Goal: Task Accomplishment & Management: Manage account settings

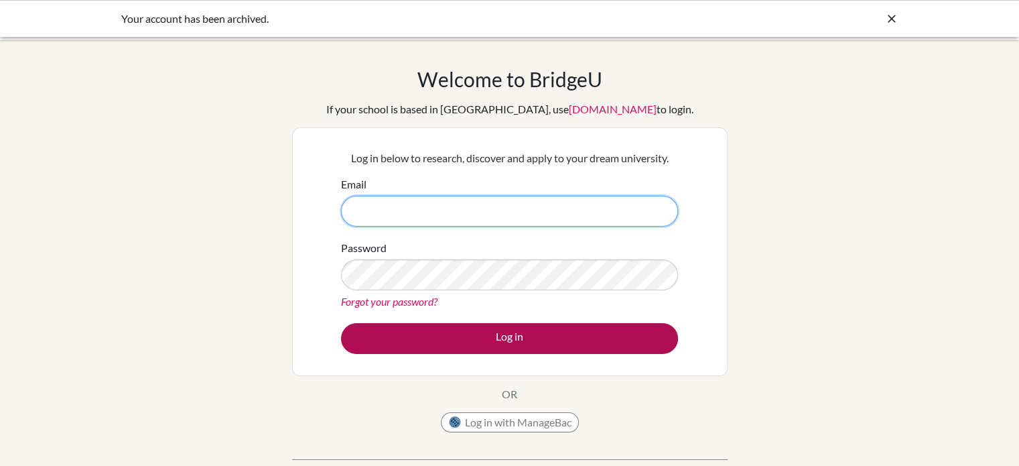
type input "[EMAIL_ADDRESS][DOMAIN_NAME]"
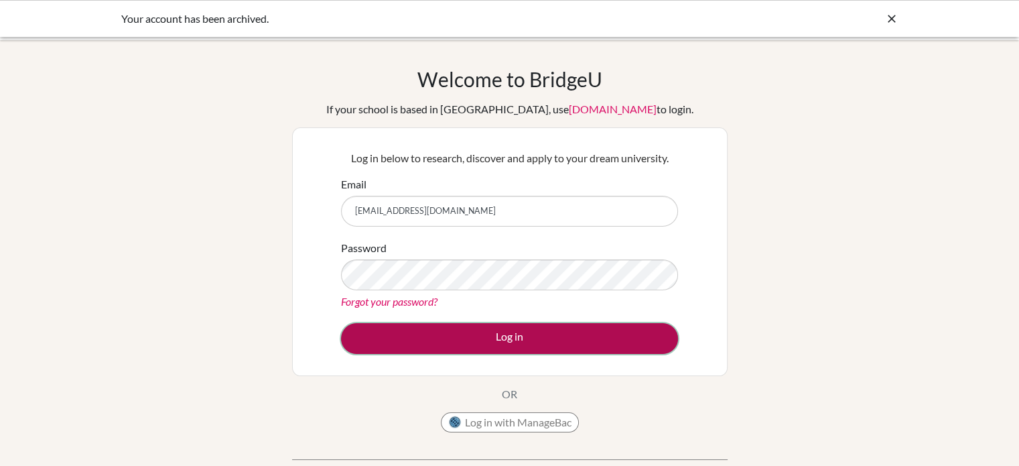
click at [537, 340] on button "Log in" at bounding box center [509, 338] width 337 height 31
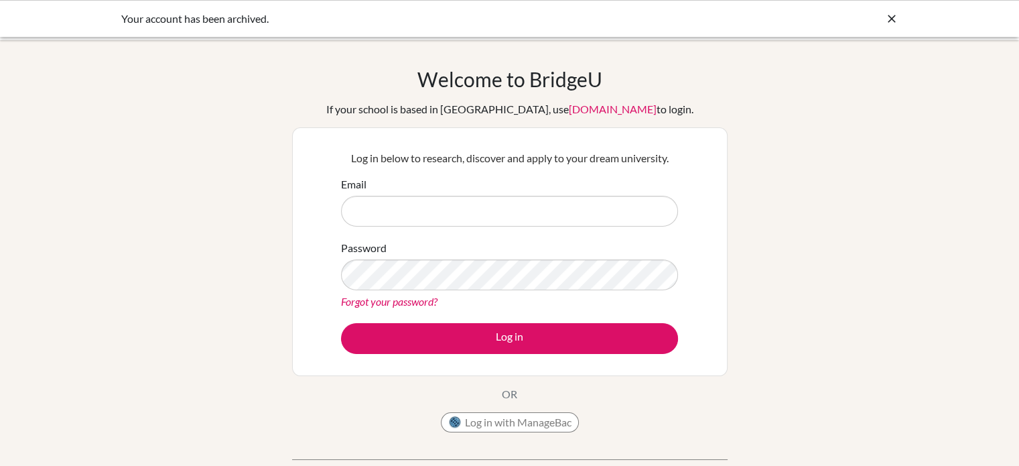
type input "[EMAIL_ADDRESS][DOMAIN_NAME]"
click at [888, 21] on icon at bounding box center [891, 18] width 13 height 13
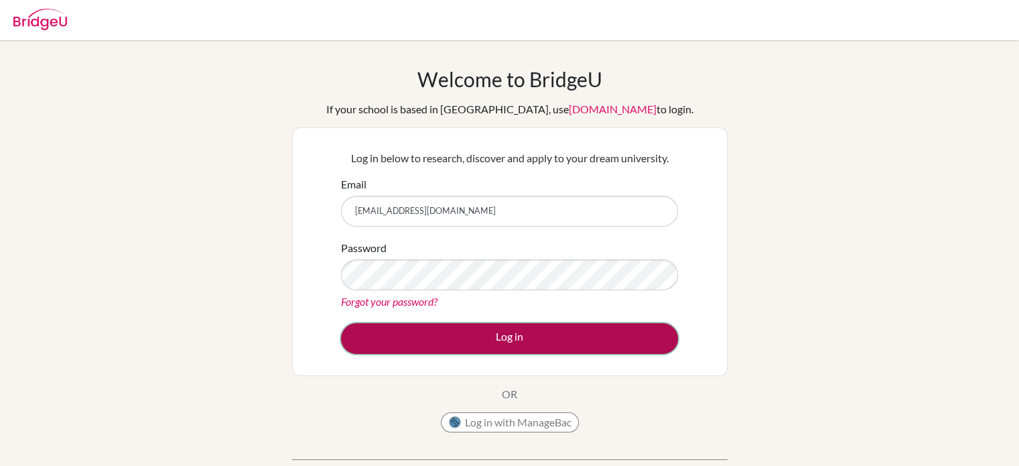
click at [531, 337] on button "Log in" at bounding box center [509, 338] width 337 height 31
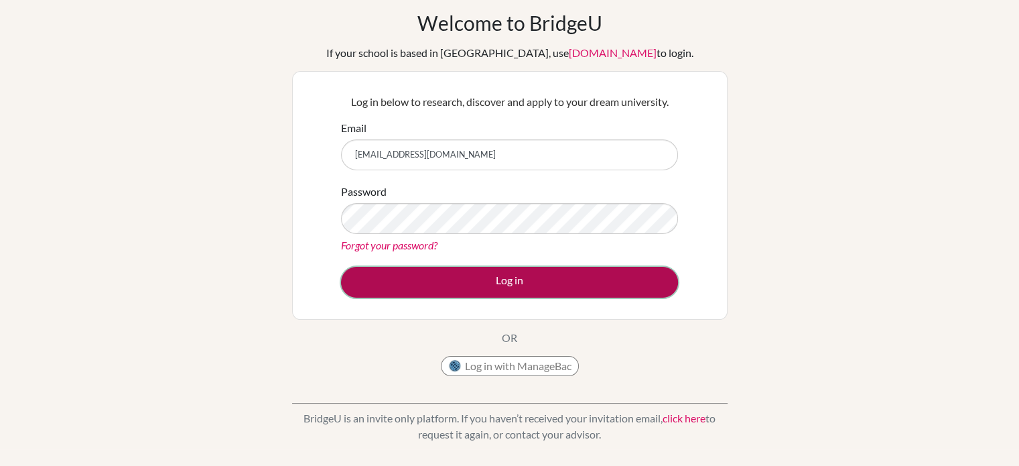
scroll to position [121, 0]
